Goal: Task Accomplishment & Management: Use online tool/utility

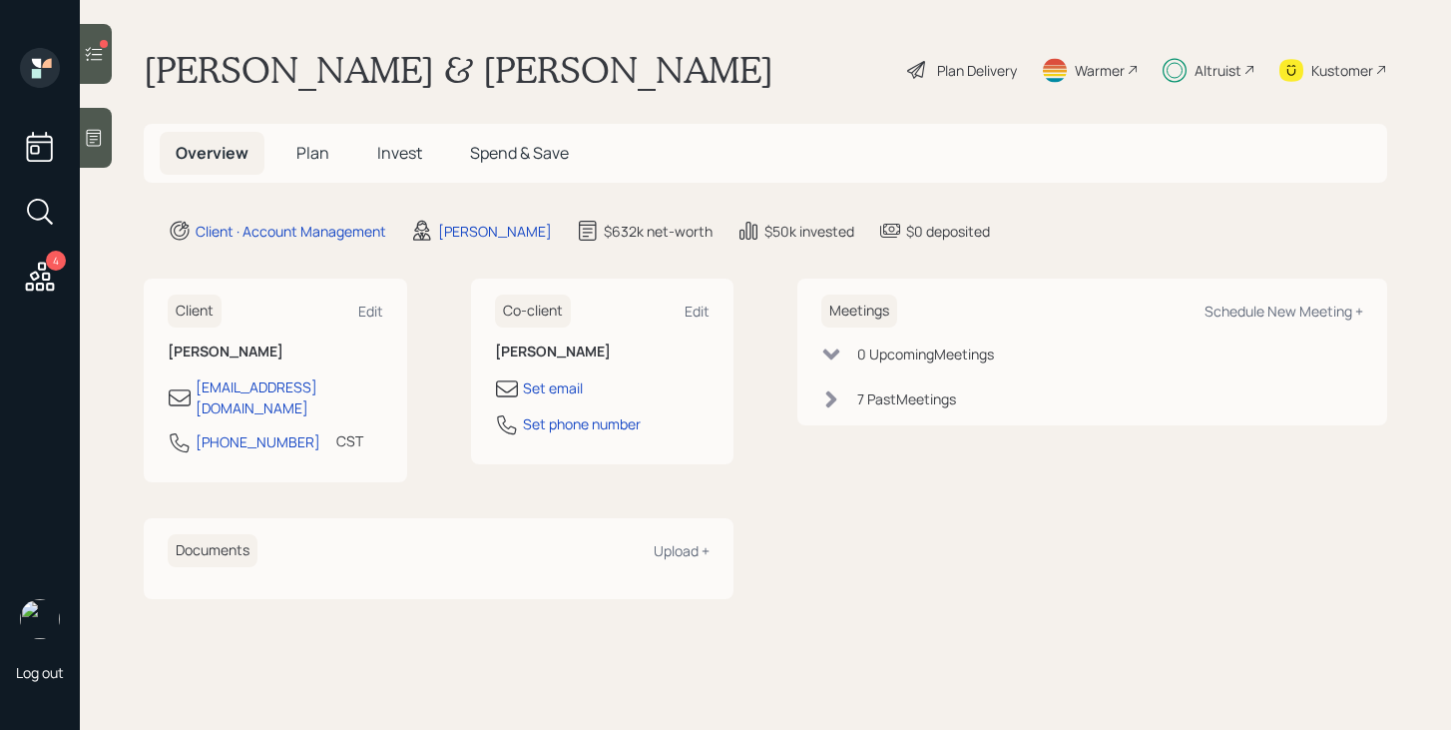
click at [108, 61] on div at bounding box center [96, 54] width 32 height 60
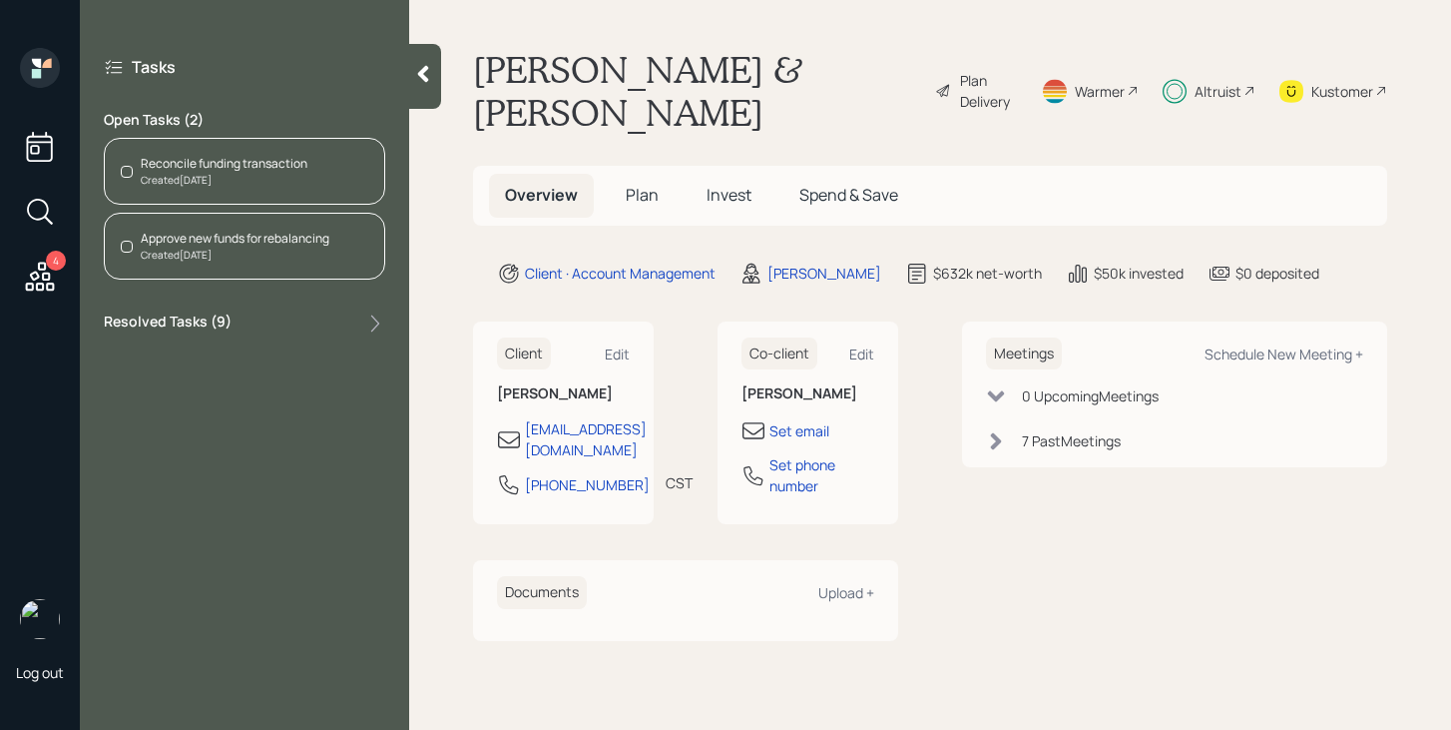
click at [227, 178] on div "Created [DATE]" at bounding box center [224, 180] width 167 height 15
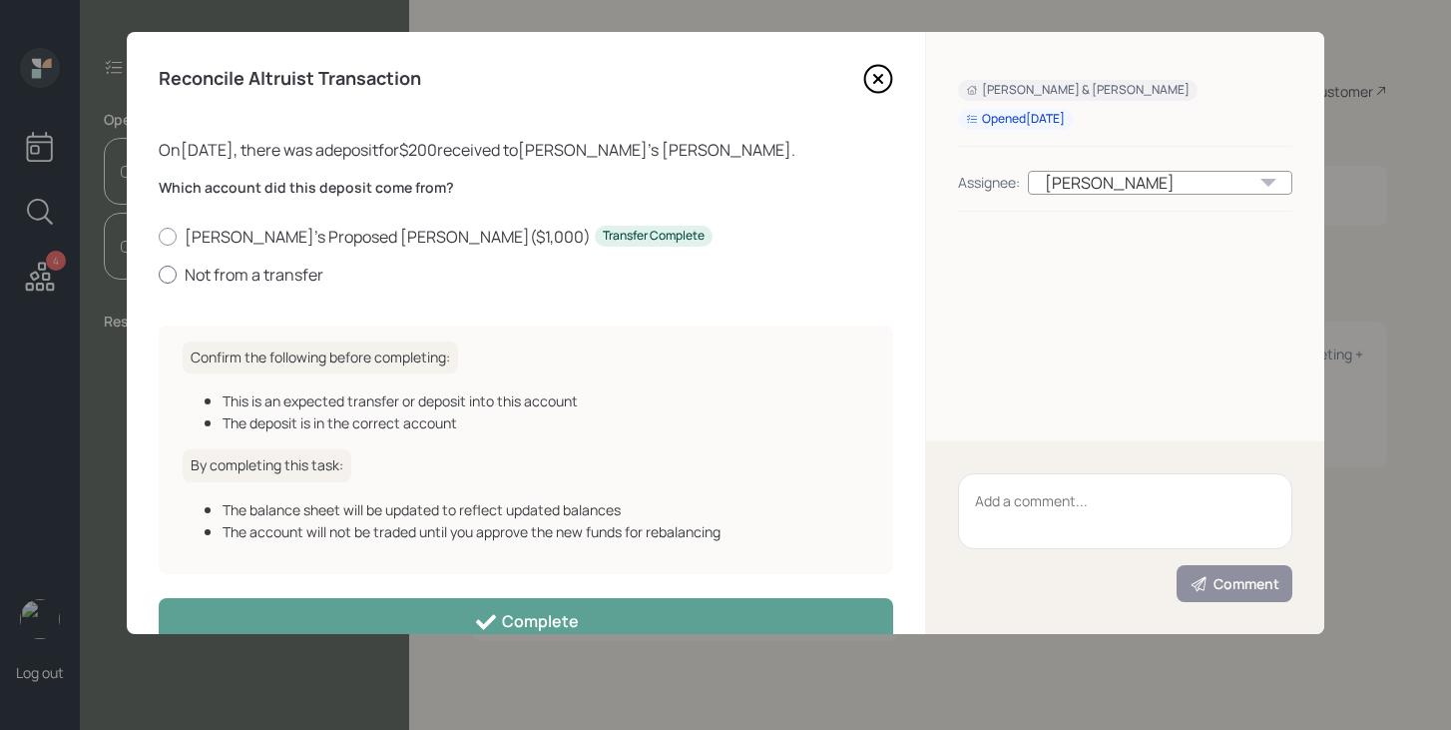
click at [268, 270] on label "Not from a transfer" at bounding box center [526, 275] width 735 height 22
click at [159, 274] on input "Not from a transfer" at bounding box center [158, 274] width 1 height 1
radio input "true"
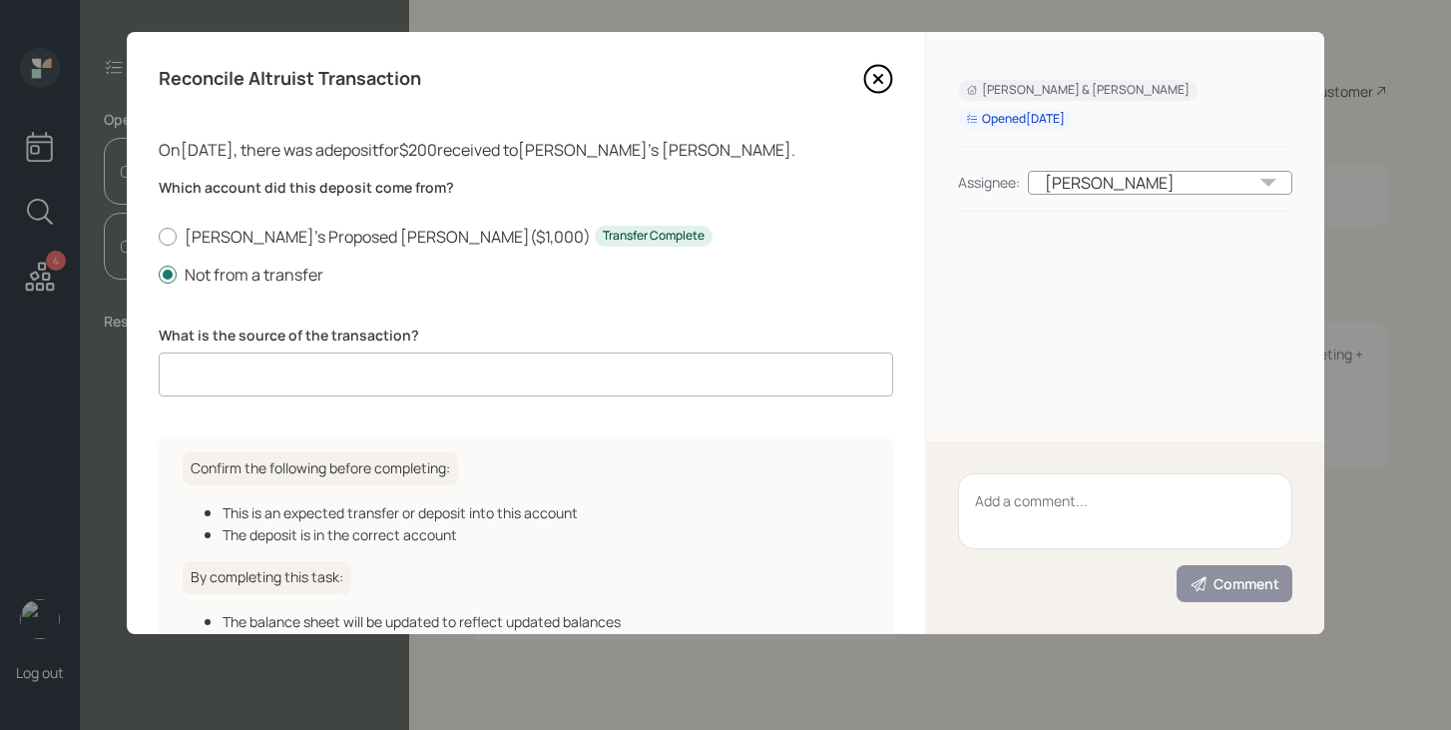
click at [278, 367] on input at bounding box center [526, 374] width 735 height 44
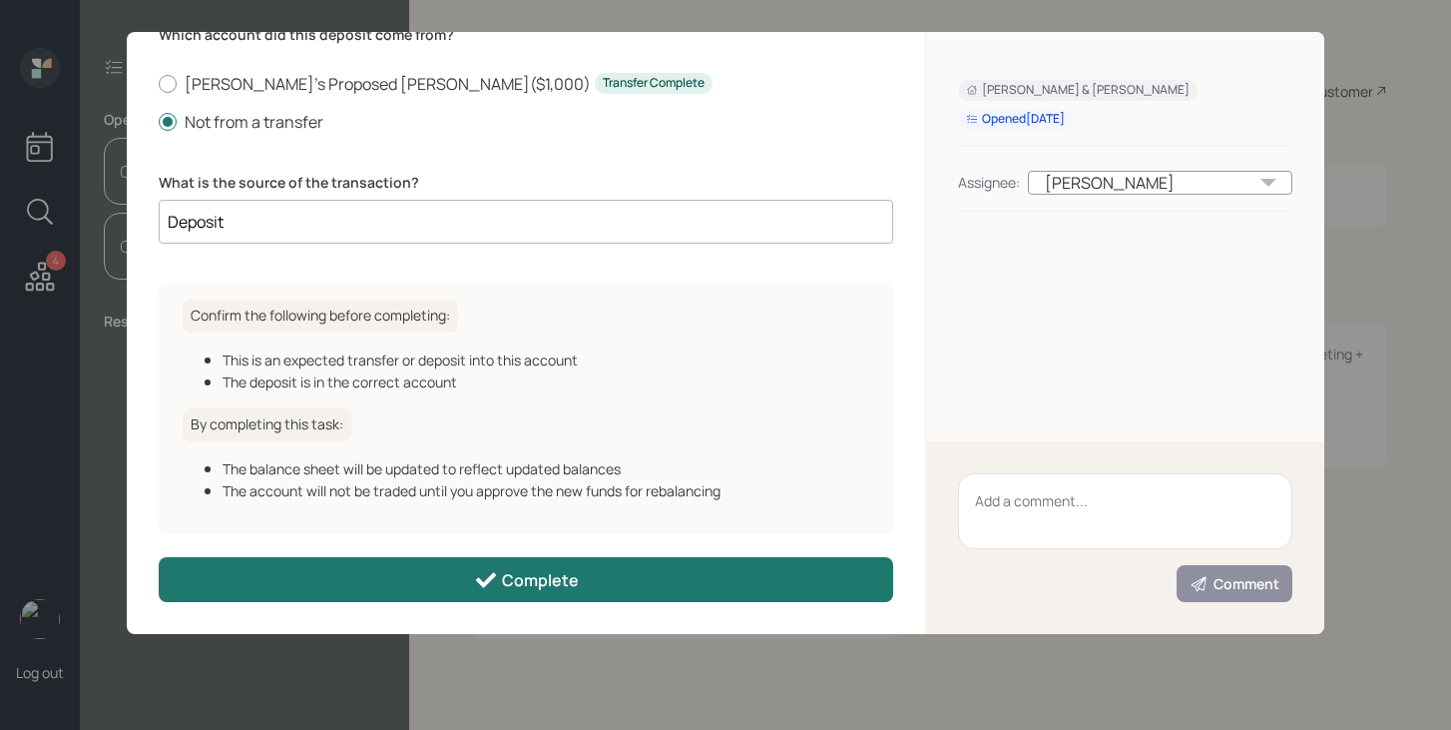
type input "Deposit"
click at [544, 587] on div "Complete" at bounding box center [526, 580] width 105 height 24
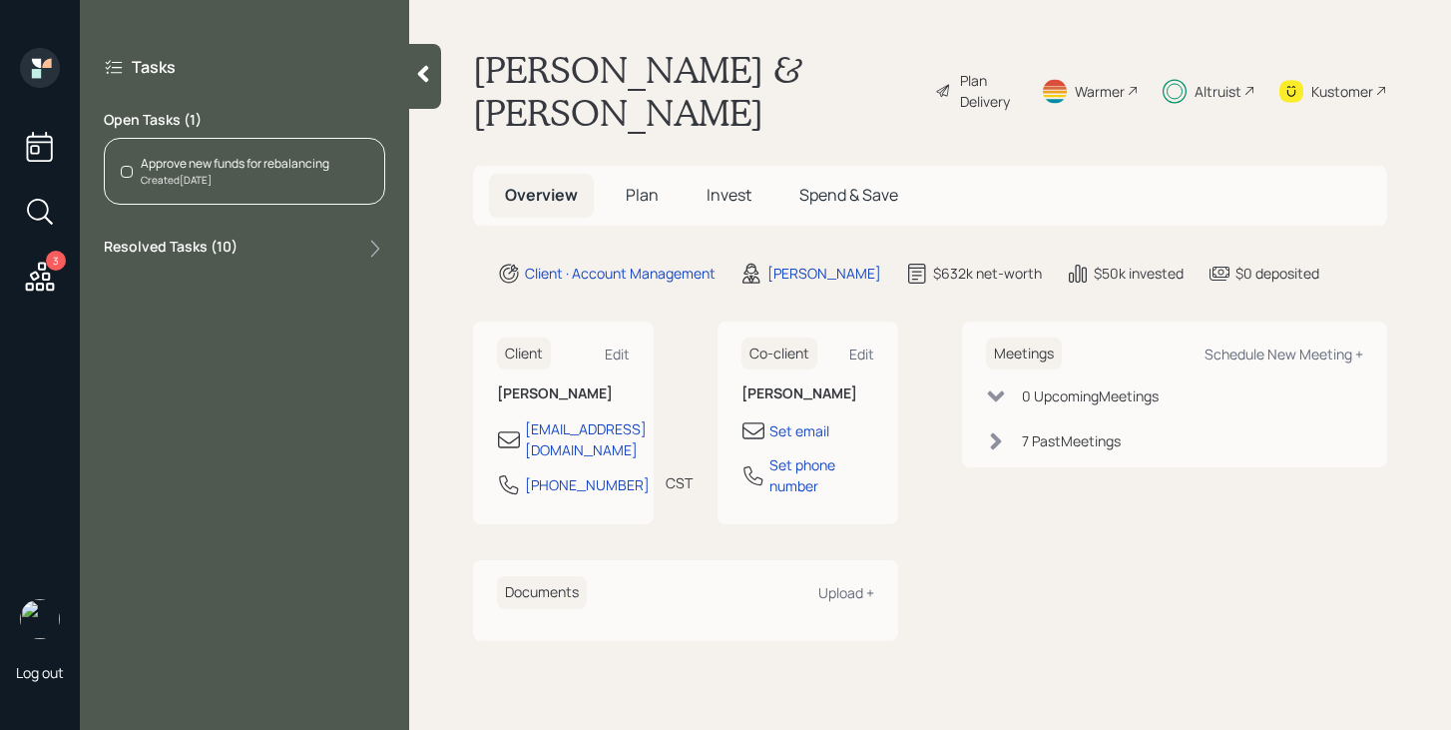
click at [340, 186] on div "Approve new funds for rebalancing Created [DATE]" at bounding box center [244, 171] width 281 height 67
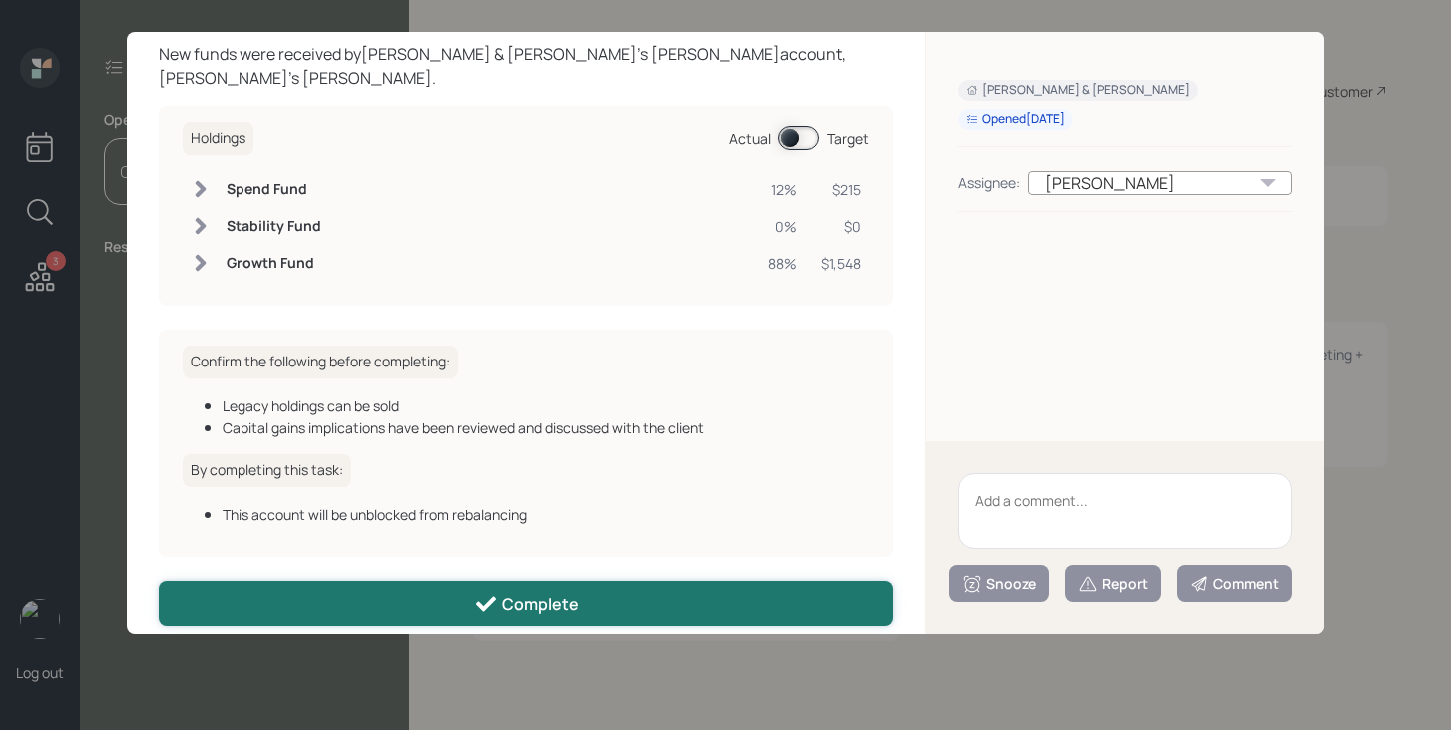
click at [494, 597] on icon at bounding box center [486, 604] width 20 height 15
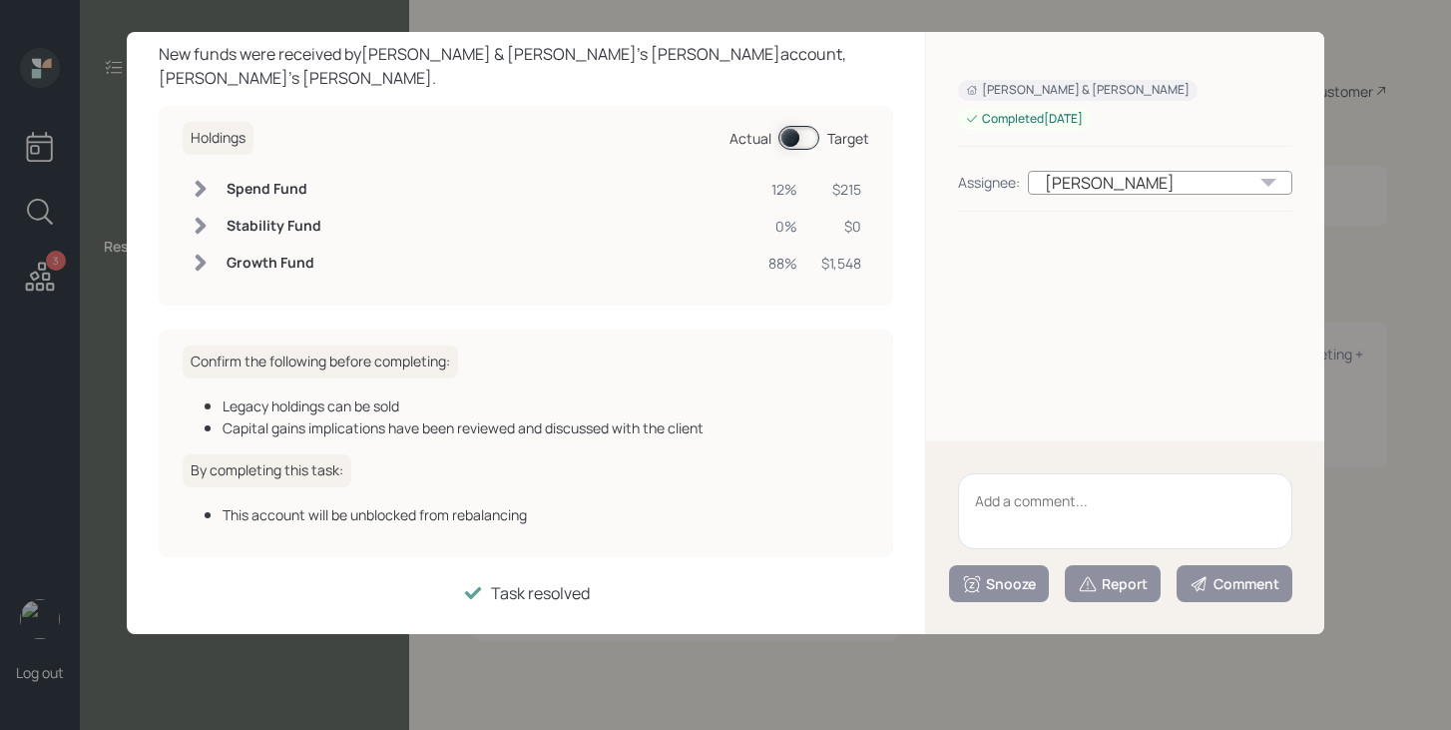
scroll to position [74, 0]
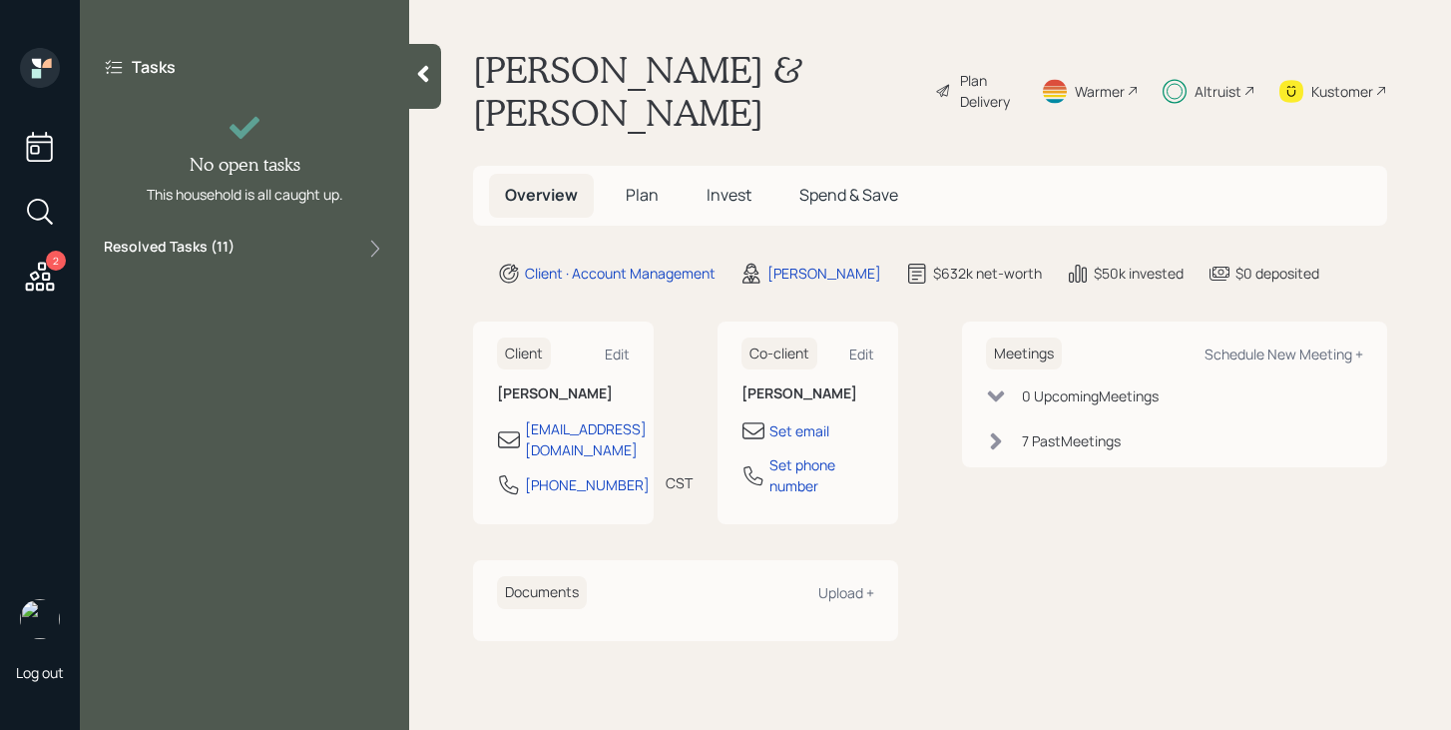
click at [424, 91] on div at bounding box center [425, 76] width 32 height 65
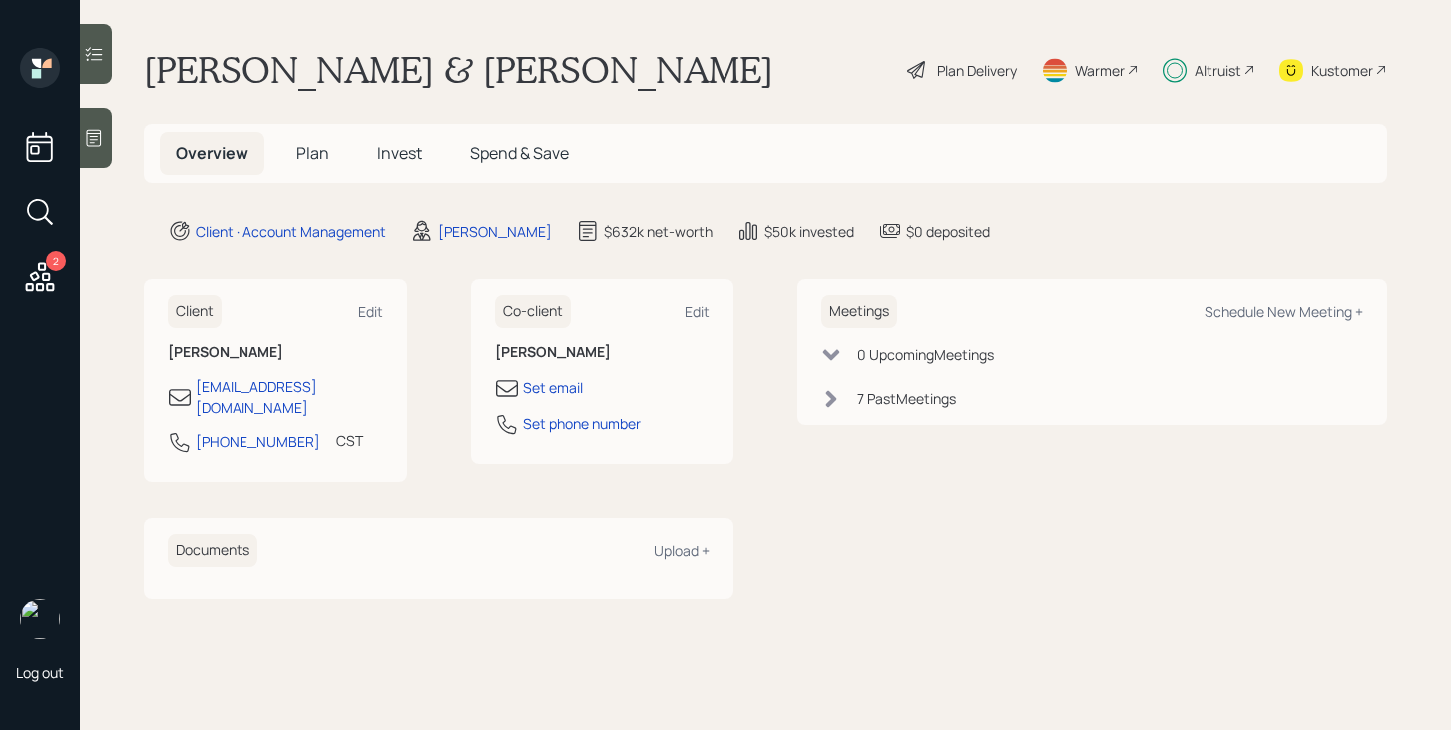
click at [52, 270] on div "2" at bounding box center [56, 261] width 20 height 20
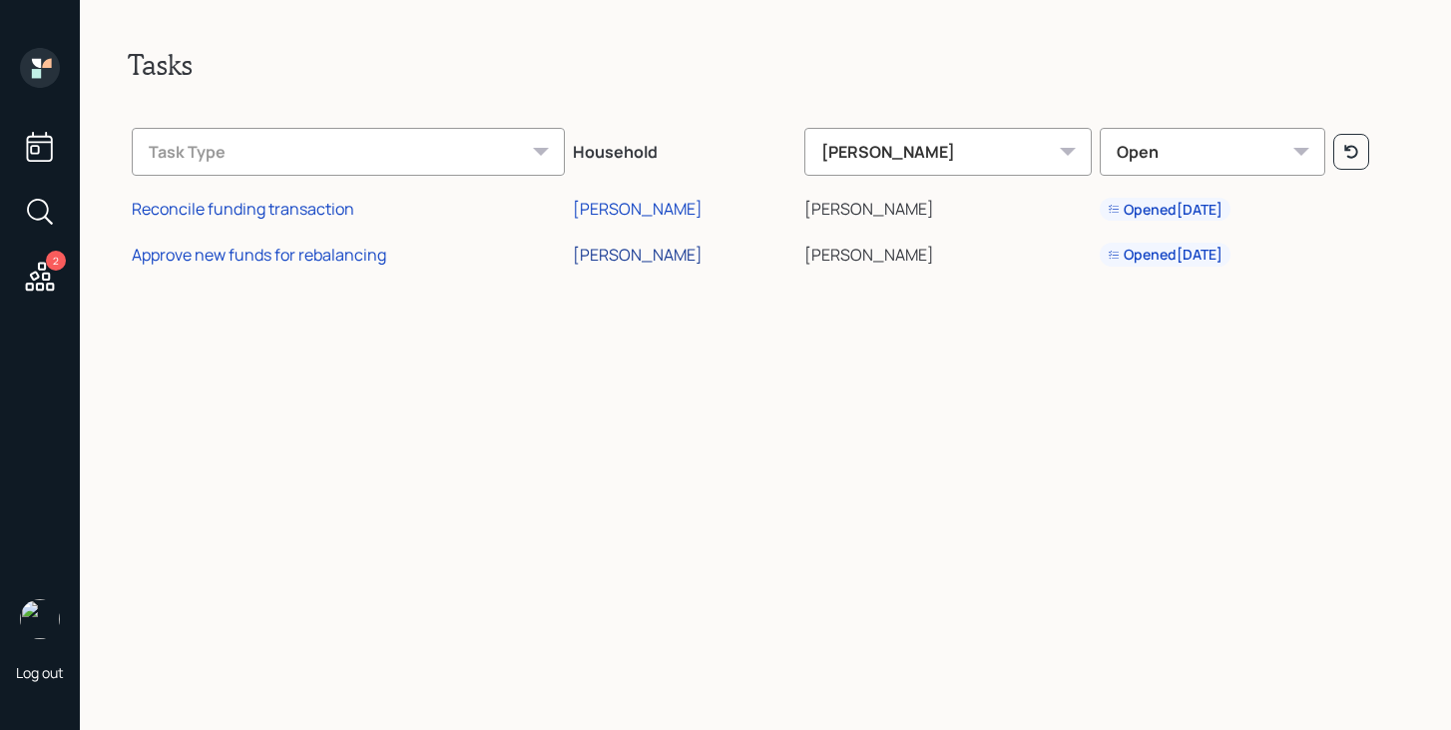
click at [647, 252] on div "[PERSON_NAME]" at bounding box center [638, 255] width 130 height 22
